Goal: Information Seeking & Learning: Understand process/instructions

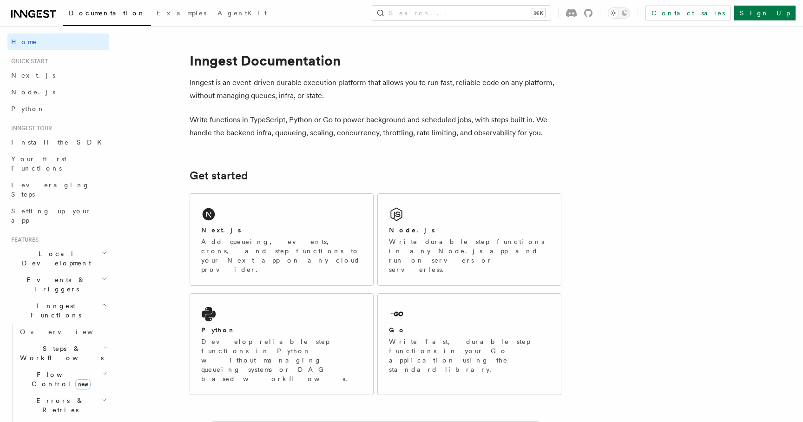
scroll to position [322, 0]
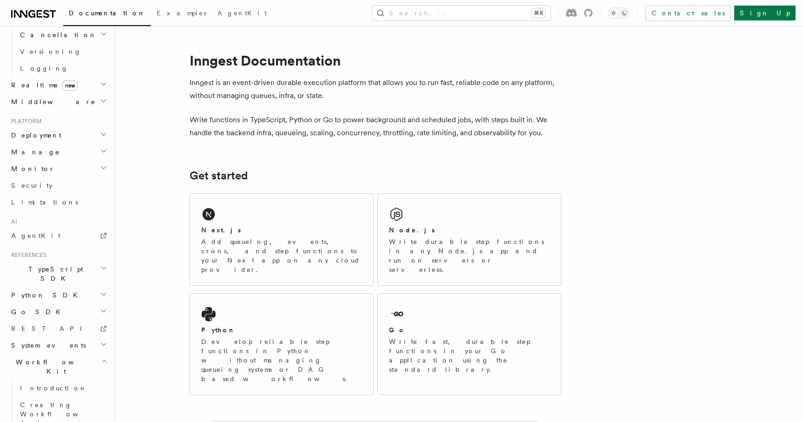
scroll to position [400, 0]
click at [43, 123] on span "Deployment" at bounding box center [34, 127] width 54 height 9
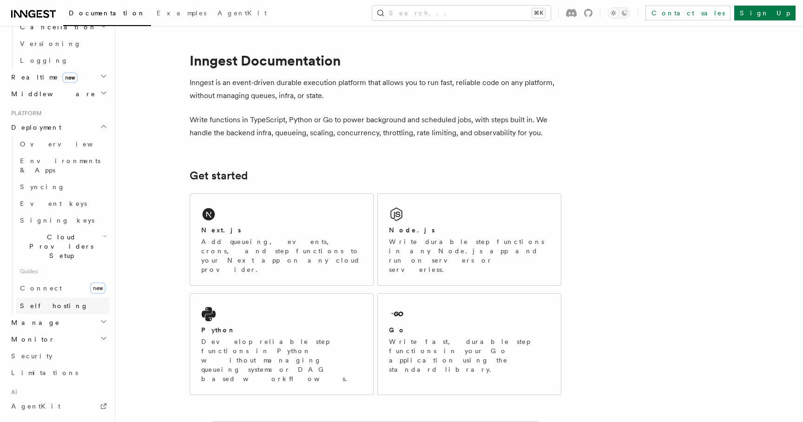
click at [46, 302] on span "Self hosting" at bounding box center [54, 305] width 68 height 7
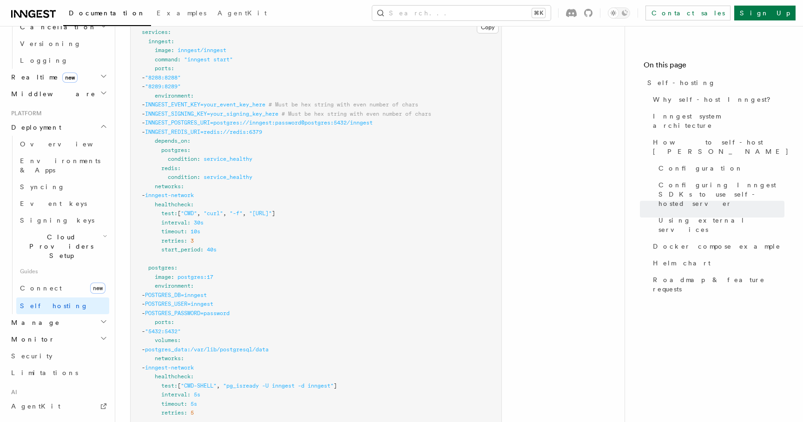
scroll to position [2553, 0]
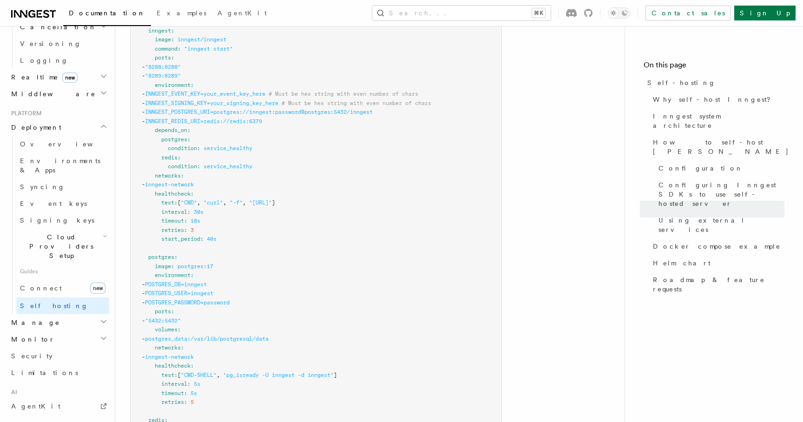
click at [187, 281] on span "POSTGRES_DB=inngest" at bounding box center [176, 284] width 62 height 7
drag, startPoint x: 261, startPoint y: 281, endPoint x: 151, endPoint y: 261, distance: 112.4
click at [151, 261] on pre "services : inngest : image : inngest/inngest command : "inngest start" ports : …" at bounding box center [316, 316] width 371 height 617
copy code "- POSTGRES_DB=inngest - POSTGRES_USER=inngest - POSTGRES_PASSWORD=password"
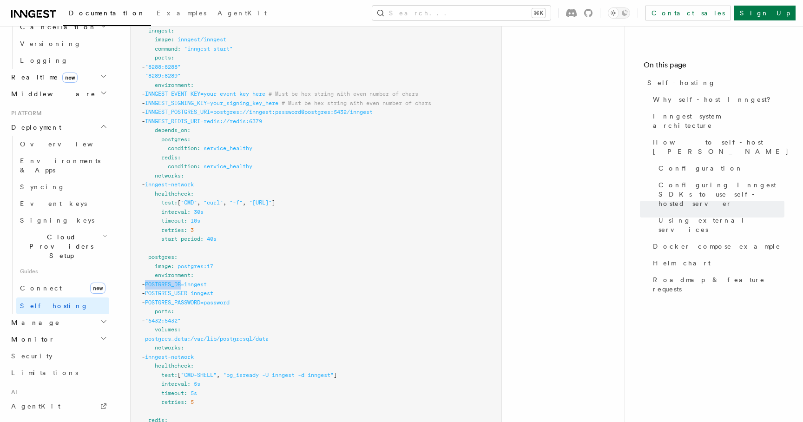
click at [207, 281] on span "POSTGRES_DB=inngest" at bounding box center [176, 284] width 62 height 7
drag, startPoint x: 242, startPoint y: 259, endPoint x: 169, endPoint y: 261, distance: 73.4
click at [169, 261] on pre "services : inngest : image : inngest/inngest command : "inngest start" ports : …" at bounding box center [316, 316] width 371 height 617
copy span "POSTGRES_DB=inngest"
click at [348, 241] on pre "services : inngest : image : inngest/inngest command : "inngest start" ports : …" at bounding box center [316, 316] width 371 height 617
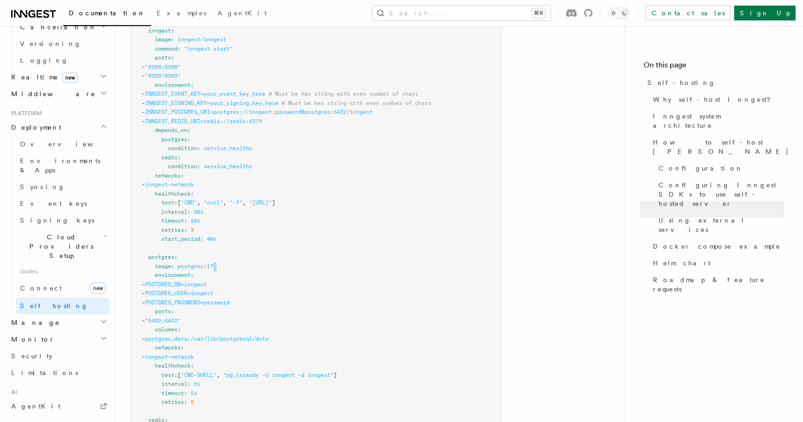
click at [348, 241] on pre "services : inngest : image : inngest/inngest command : "inngest start" ports : …" at bounding box center [316, 316] width 371 height 617
click at [321, 261] on pre "services : inngest : image : inngest/inngest command : "inngest start" ports : …" at bounding box center [316, 316] width 371 height 617
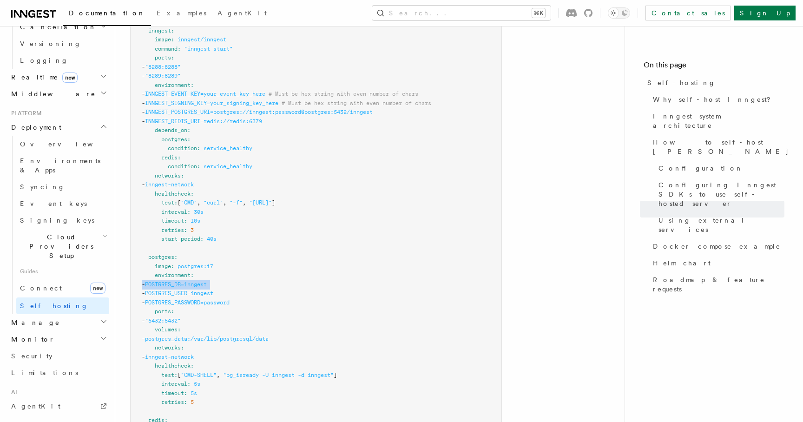
click at [321, 261] on pre "services : inngest : image : inngest/inngest command : "inngest start" ports : …" at bounding box center [316, 316] width 371 height 617
click at [308, 278] on pre "services : inngest : image : inngest/inngest command : "inngest start" ports : …" at bounding box center [316, 316] width 371 height 617
click at [300, 293] on pre "services : inngest : image : inngest/inngest command : "inngest start" ports : …" at bounding box center [316, 316] width 371 height 617
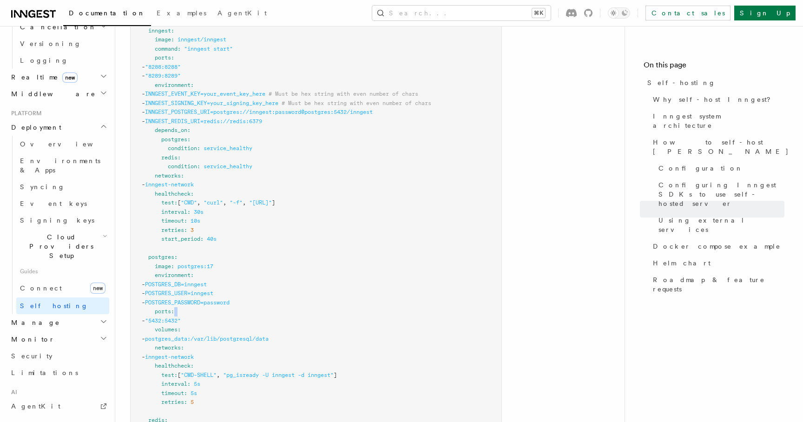
click at [300, 293] on pre "services : inngest : image : inngest/inngest command : "inngest start" ports : …" at bounding box center [316, 316] width 371 height 617
click at [295, 299] on pre "services : inngest : image : inngest/inngest command : "inngest start" ports : …" at bounding box center [316, 316] width 371 height 617
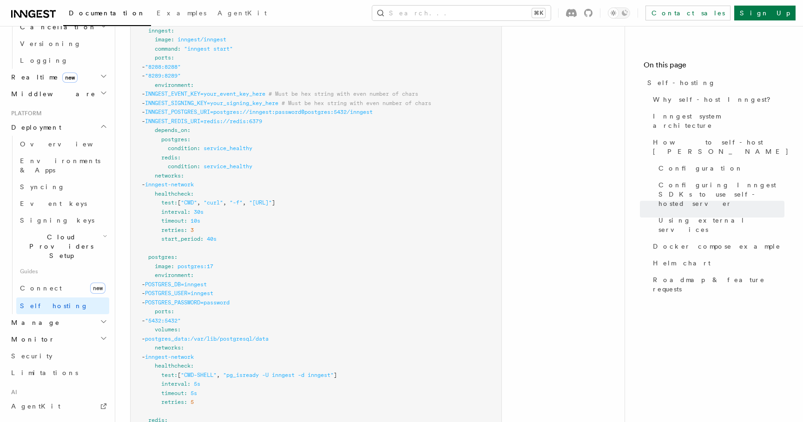
click at [269, 335] on span "postgres_data:/var/lib/postgresql/data" at bounding box center [207, 338] width 124 height 7
click at [265, 332] on pre "services : inngest : image : inngest/inngest command : "inngest start" ports : …" at bounding box center [316, 316] width 371 height 617
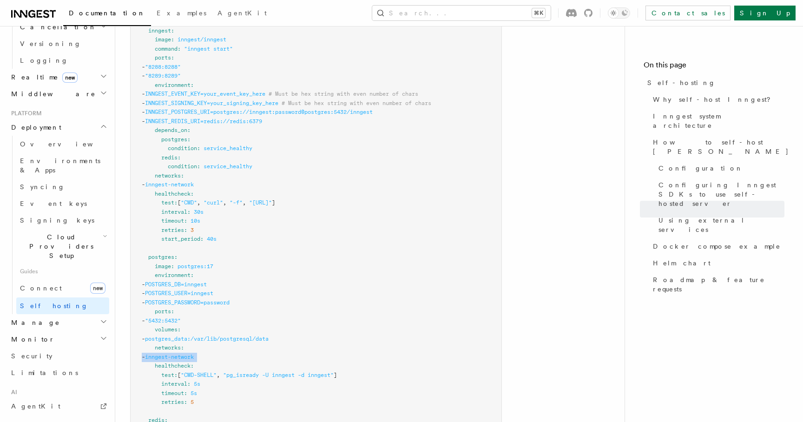
click at [265, 332] on pre "services : inngest : image : inngest/inngest command : "inngest start" ports : …" at bounding box center [316, 316] width 371 height 617
click at [261, 346] on pre "services : inngest : image : inngest/inngest command : "inngest start" ports : …" at bounding box center [316, 316] width 371 height 617
click at [261, 360] on pre "services : inngest : image : inngest/inngest command : "inngest start" ports : …" at bounding box center [316, 316] width 371 height 617
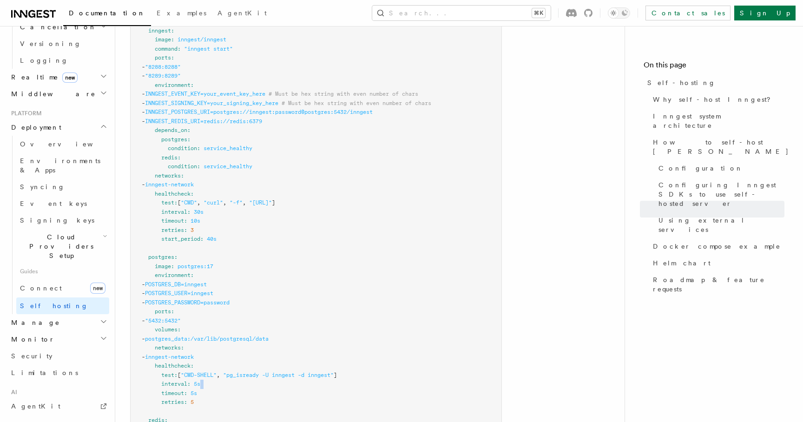
click at [261, 360] on pre "services : inngest : image : inngest/inngest command : "inngest start" ports : …" at bounding box center [316, 316] width 371 height 617
click at [273, 348] on pre "services : inngest : image : inngest/inngest command : "inngest start" ports : …" at bounding box center [316, 316] width 371 height 617
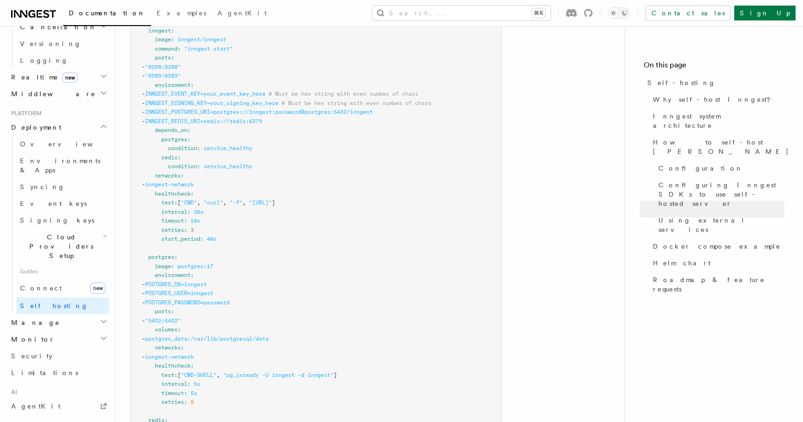
click at [292, 372] on span ""pg_isready -U inngest -d inngest"" at bounding box center [278, 375] width 111 height 7
click at [333, 372] on span ""pg_isready -U inngest -d inngest"" at bounding box center [278, 375] width 111 height 7
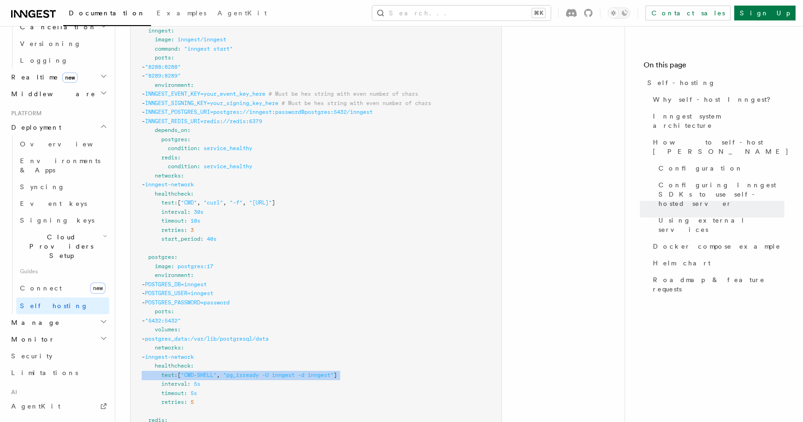
click at [333, 372] on span ""pg_isready -U inngest -d inngest"" at bounding box center [278, 375] width 111 height 7
click at [363, 351] on pre "services : inngest : image : inngest/inngest command : "inngest start" ports : …" at bounding box center [316, 316] width 371 height 617
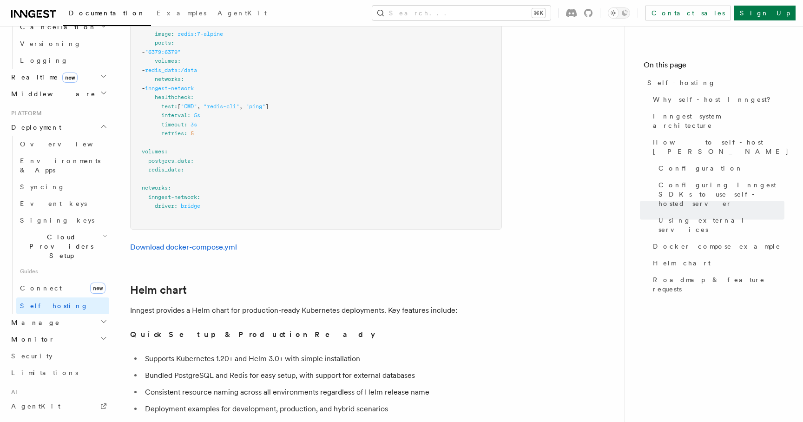
scroll to position [2991, 0]
